Goal: Transaction & Acquisition: Purchase product/service

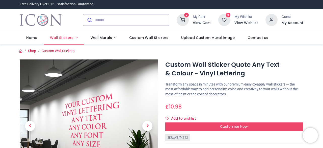
click at [72, 37] on span "Wall Stickers" at bounding box center [62, 37] width 24 height 5
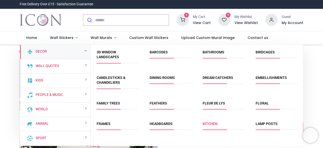
click at [209, 124] on link "Kitchen" at bounding box center [210, 123] width 15 height 4
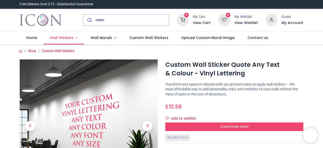
click at [62, 39] on span "Wall Stickers" at bounding box center [61, 37] width 23 height 5
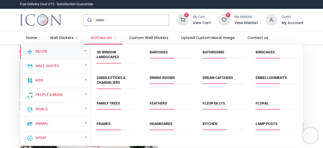
click at [103, 37] on span "Wall Murals" at bounding box center [101, 37] width 21 height 5
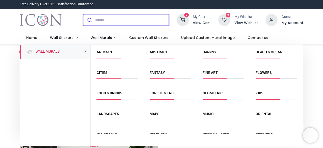
click at [95, 20] on input "search" at bounding box center [132, 19] width 74 height 11
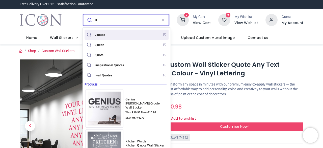
click at [99, 33] on mark "uotes" at bounding box center [100, 34] width 9 height 5
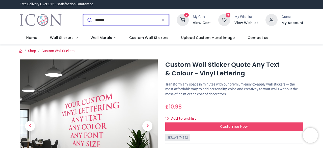
type input "******"
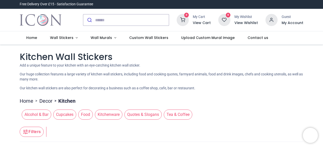
click at [145, 113] on span "Quotes & Slogans" at bounding box center [142, 114] width 37 height 10
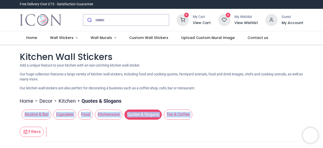
drag, startPoint x: 209, startPoint y: 123, endPoint x: 209, endPoint y: 103, distance: 19.9
click at [209, 103] on ul "Home > Decor > Kitchen > Quotes & Slogans" at bounding box center [161, 100] width 283 height 10
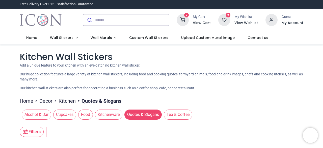
click at [152, 116] on span "Quotes & Slogans" at bounding box center [142, 114] width 37 height 10
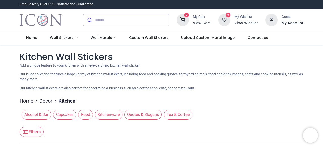
click at [152, 116] on span "Quotes & Slogans" at bounding box center [142, 114] width 37 height 10
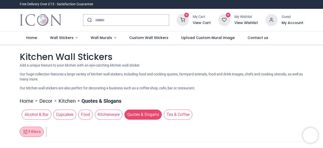
click at [33, 132] on button "Filters" at bounding box center [32, 131] width 24 height 10
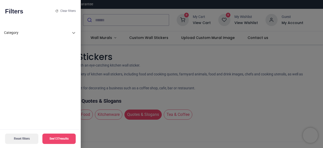
click at [56, 139] on button "See 137 results" at bounding box center [58, 138] width 33 height 10
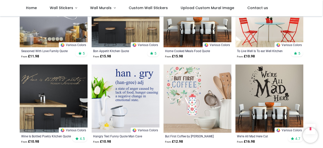
scroll to position [568, 0]
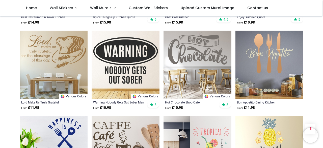
scroll to position [1031, 0]
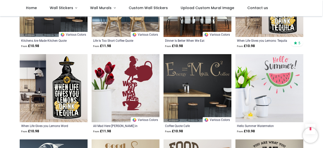
scroll to position [1692, 0]
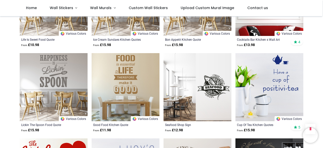
scroll to position [2200, 0]
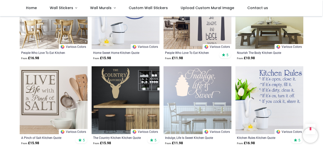
scroll to position [1918, 0]
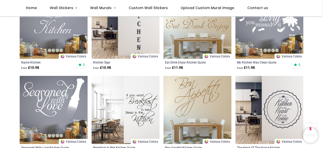
scroll to position [1313, 0]
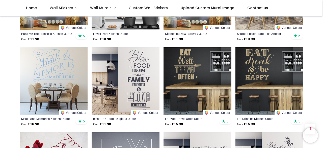
scroll to position [746, 0]
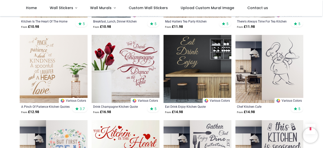
scroll to position [245, 0]
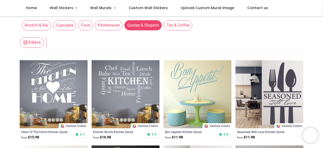
scroll to position [57, 0]
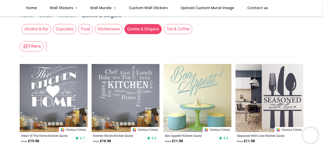
drag, startPoint x: 321, startPoint y: 6, endPoint x: 321, endPoint y: 2, distance: 4.3
click at [321, 2] on nav "0 0 Home Wall Stickers" at bounding box center [161, 8] width 322 height 16
click at [37, 10] on link "Home" at bounding box center [31, 8] width 24 height 16
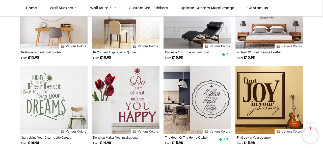
scroll to position [437, 0]
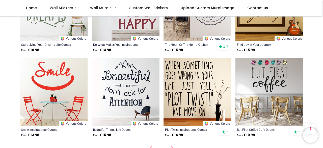
scroll to position [536, 0]
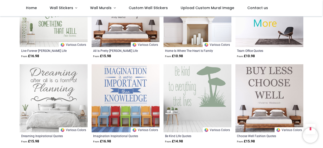
scroll to position [1035, 0]
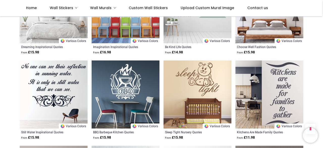
scroll to position [1135, 0]
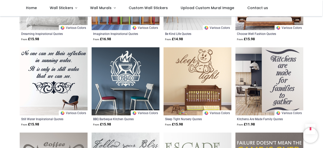
scroll to position [1137, 0]
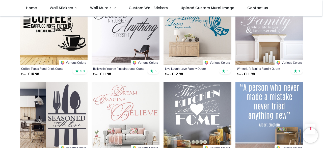
scroll to position [1698, 0]
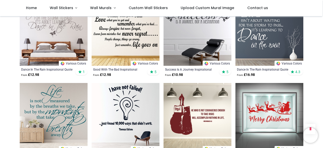
scroll to position [1871, 0]
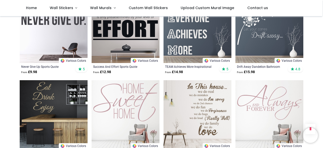
scroll to position [2219, 0]
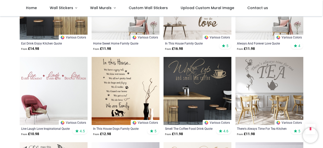
scroll to position [2316, 0]
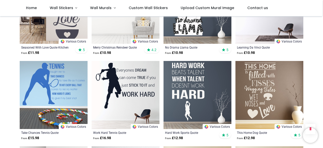
scroll to position [2825, 0]
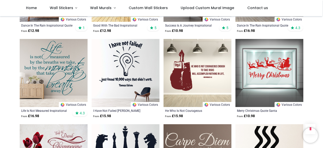
scroll to position [1897, 0]
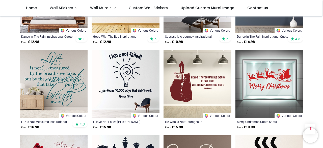
click at [56, 87] on img at bounding box center [54, 84] width 68 height 68
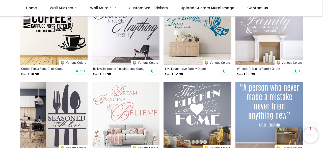
scroll to position [1684, 0]
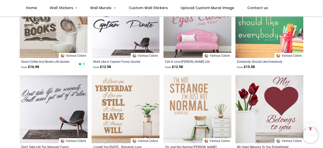
scroll to position [763, 0]
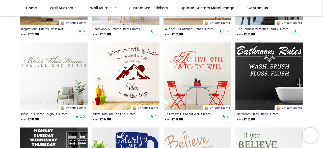
scroll to position [116, 0]
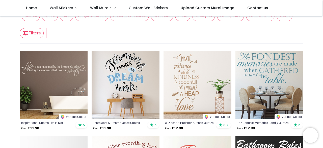
scroll to position [11, 0]
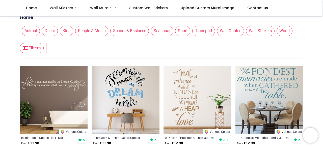
click at [63, 74] on img at bounding box center [54, 100] width 68 height 68
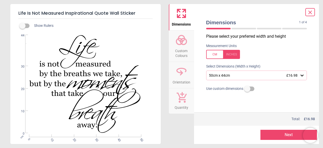
click at [302, 76] on icon at bounding box center [302, 75] width 3 height 2
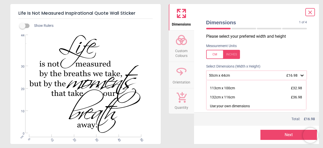
scroll to position [24, 0]
click at [265, 99] on div "132cm x 116cm £36.98" at bounding box center [256, 96] width 100 height 9
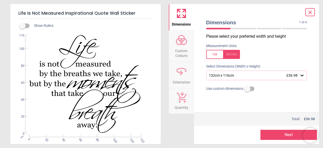
click at [179, 43] on icon at bounding box center [181, 40] width 12 height 12
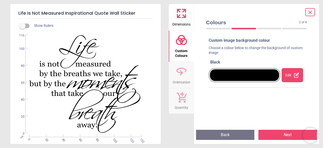
click at [285, 75] on div "Edit" at bounding box center [292, 75] width 21 height 14
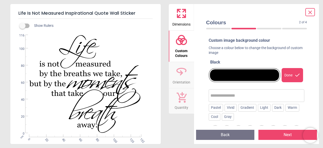
click at [306, 94] on div "Custom image background colour Choose a colour below to change the background o…" at bounding box center [257, 82] width 104 height 92
click at [291, 107] on div "Warm" at bounding box center [293, 108] width 14 height 8
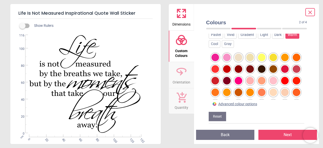
scroll to position [74, 0]
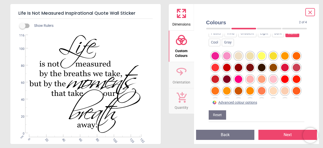
drag, startPoint x: 299, startPoint y: 103, endPoint x: 299, endPoint y: 100, distance: 2.5
click at [299, 100] on div "Advanced colour options" at bounding box center [257, 102] width 92 height 5
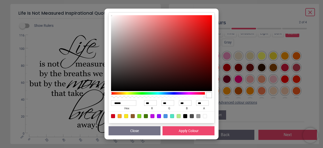
click at [300, 96] on div "****** hex *** r *** g *** b *** a Close Apply Colour" at bounding box center [161, 74] width 323 height 148
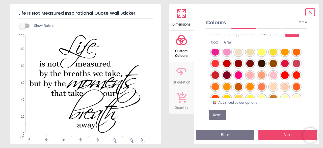
scroll to position [1, 0]
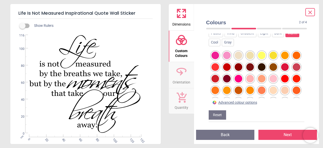
click at [242, 89] on div at bounding box center [239, 90] width 8 height 8
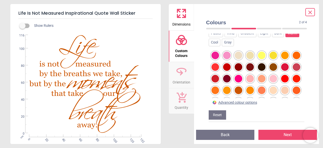
click at [277, 66] on div at bounding box center [274, 67] width 8 height 8
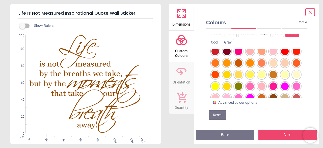
scroll to position [31, 0]
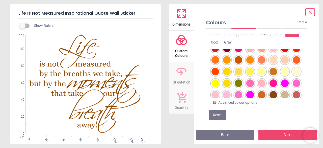
click at [270, 75] on div at bounding box center [274, 72] width 8 height 8
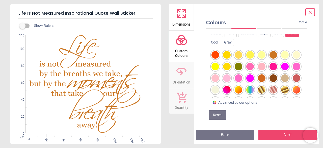
scroll to position [51, 0]
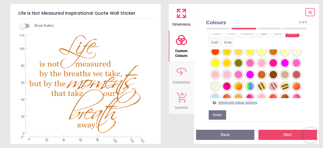
click at [258, 78] on div at bounding box center [262, 75] width 8 height 8
click at [283, 134] on button "Next" at bounding box center [287, 134] width 59 height 10
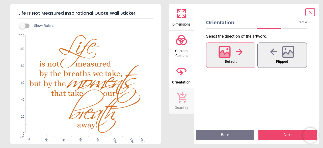
click at [229, 52] on icon at bounding box center [225, 52] width 12 height 12
click at [228, 55] on icon at bounding box center [224, 54] width 11 height 9
click at [281, 132] on button "Next" at bounding box center [287, 134] width 59 height 10
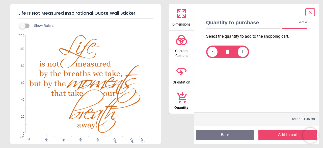
click at [231, 131] on button "Back" at bounding box center [225, 134] width 59 height 10
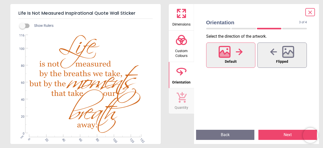
click at [231, 131] on button "Back" at bounding box center [225, 134] width 59 height 10
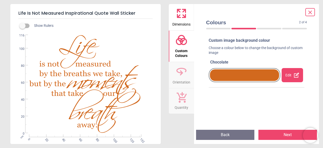
click at [231, 131] on button "Back" at bounding box center [225, 134] width 59 height 10
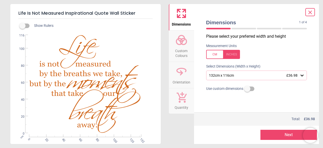
click at [310, 10] on icon at bounding box center [310, 12] width 6 height 6
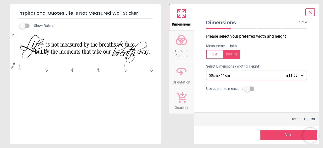
click at [302, 76] on icon at bounding box center [302, 75] width 3 height 2
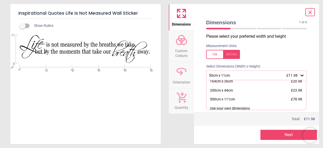
scroll to position [33, 0]
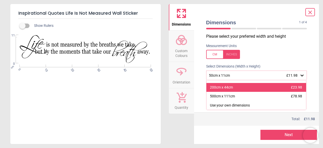
click at [254, 85] on div "200cm x 44cm £23.98" at bounding box center [256, 87] width 100 height 9
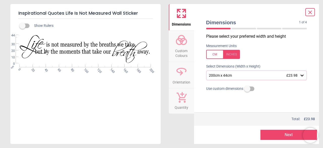
click at [278, 137] on button "Next" at bounding box center [289, 134] width 57 height 10
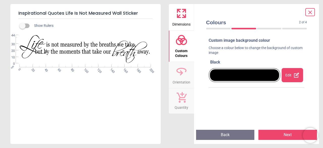
click at [285, 75] on div "Edit" at bounding box center [292, 75] width 21 height 14
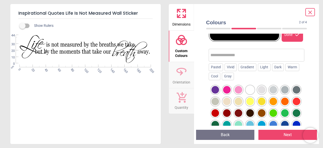
scroll to position [50, 0]
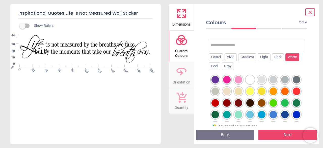
click at [289, 56] on div "Warm" at bounding box center [293, 57] width 14 height 8
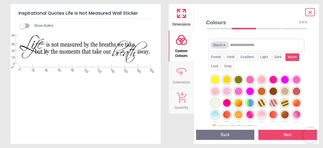
scroll to position [61, 0]
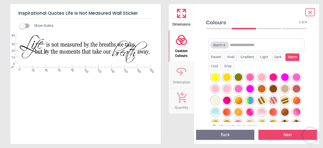
click at [258, 92] on div at bounding box center [262, 89] width 8 height 8
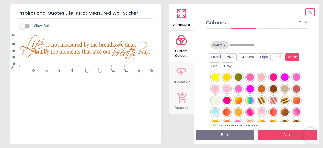
click at [280, 135] on button "Next" at bounding box center [287, 134] width 59 height 10
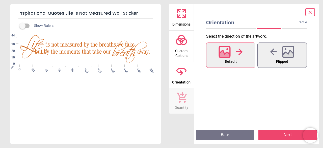
click at [280, 135] on button "Next" at bounding box center [287, 134] width 59 height 10
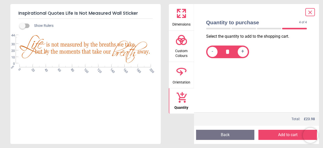
click at [280, 135] on button "Add to cart" at bounding box center [287, 134] width 59 height 10
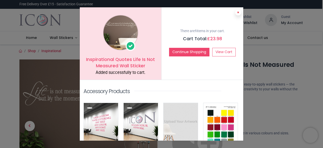
click at [237, 13] on icon at bounding box center [238, 12] width 2 height 3
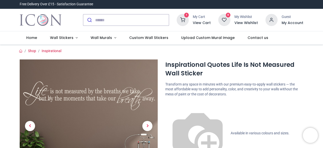
click at [187, 20] on icon at bounding box center [183, 20] width 12 height 12
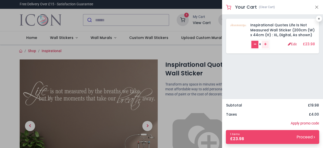
click at [254, 46] on link "Remove one" at bounding box center [254, 45] width 7 height 8
type input "*"
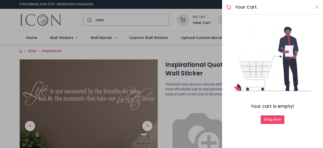
click at [317, 8] on button "Close" at bounding box center [317, 7] width 5 height 6
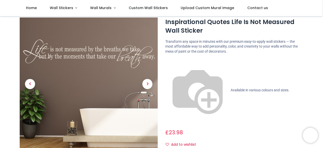
scroll to position [17, 0]
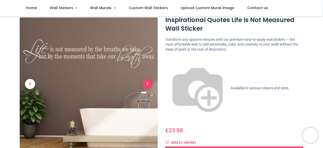
click at [150, 82] on span "Next" at bounding box center [147, 84] width 10 height 10
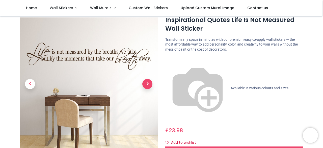
click at [150, 82] on span "Next" at bounding box center [147, 84] width 10 height 10
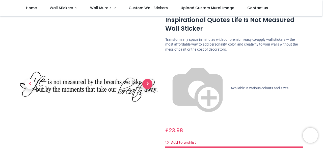
click at [150, 82] on span "Next" at bounding box center [147, 84] width 10 height 10
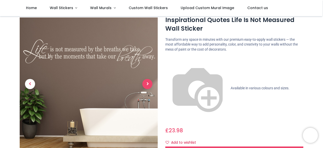
click at [150, 82] on span "Next" at bounding box center [147, 84] width 10 height 10
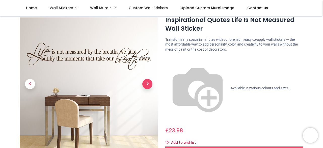
click at [150, 82] on span "Next" at bounding box center [147, 84] width 10 height 10
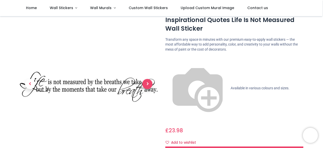
click at [150, 82] on span "Next" at bounding box center [147, 84] width 10 height 10
